Goal: Task Accomplishment & Management: Complete application form

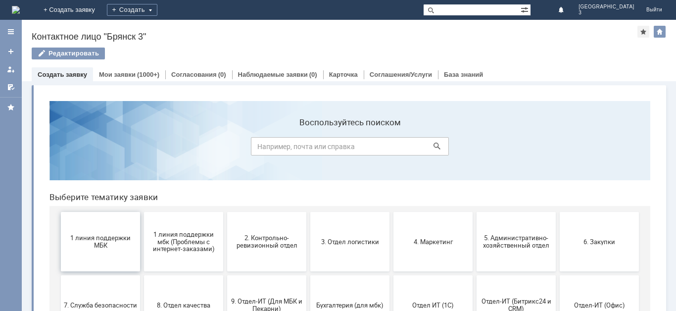
click at [103, 252] on button "1 линия поддержки МБК" at bounding box center [100, 241] width 79 height 59
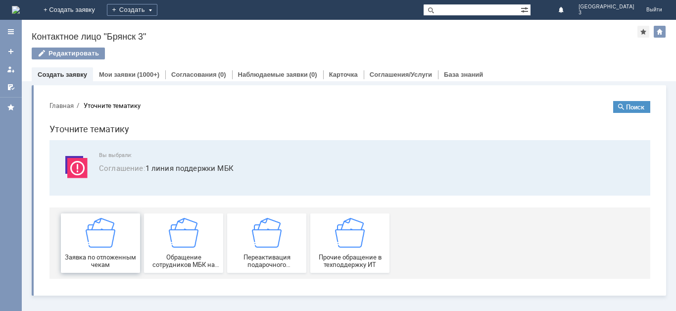
click at [105, 252] on div "Заявка по отложенным чекам" at bounding box center [100, 243] width 73 height 51
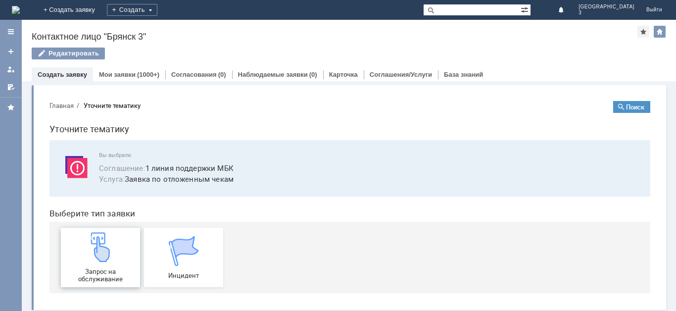
click at [102, 264] on div "Запрос на обслуживание" at bounding box center [100, 257] width 73 height 51
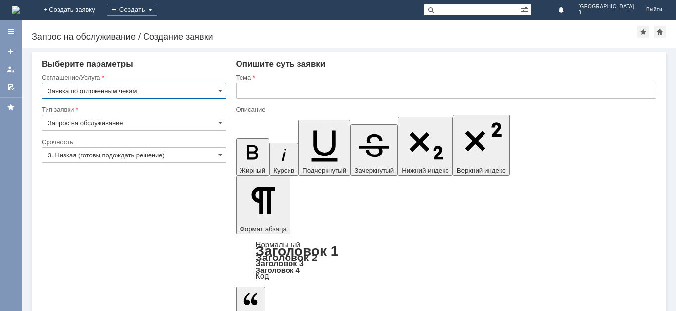
click at [195, 154] on input "3. Низкая (готовы подождать решение)" at bounding box center [134, 155] width 185 height 16
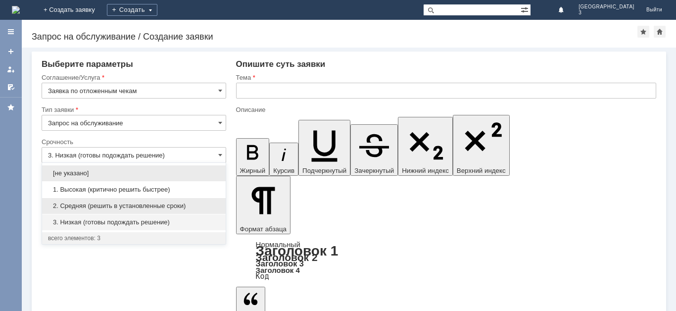
click at [142, 206] on span "2. Средняя (решить в установленные сроки)" at bounding box center [134, 206] width 172 height 8
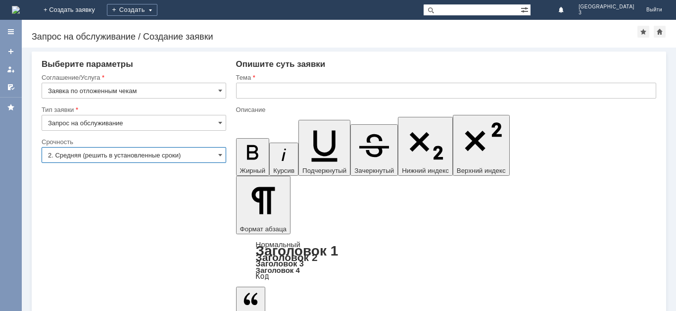
type input "2. Средняя (решить в установленные сроки)"
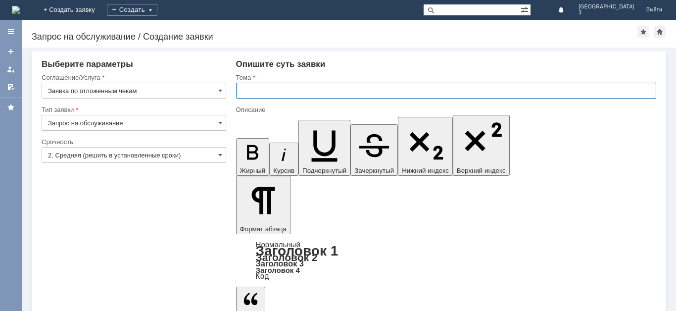
click at [258, 92] on input "text" at bounding box center [446, 91] width 420 height 16
type input "отл чек"
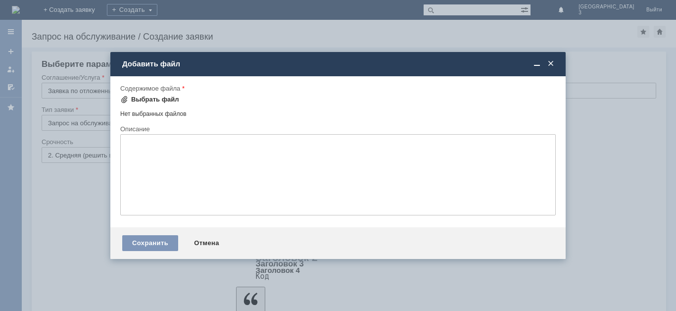
click at [125, 100] on span at bounding box center [124, 100] width 8 height 8
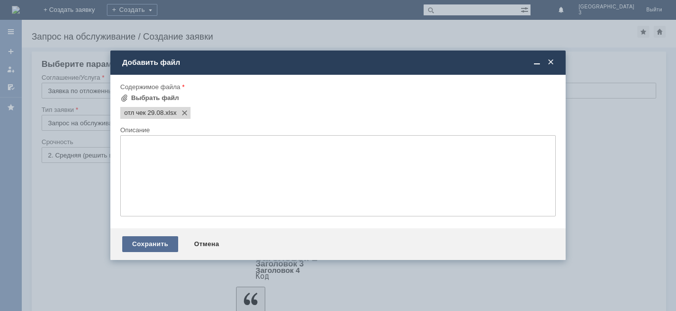
click at [156, 245] on div "Сохранить" at bounding box center [150, 244] width 56 height 16
